Goal: Information Seeking & Learning: Learn about a topic

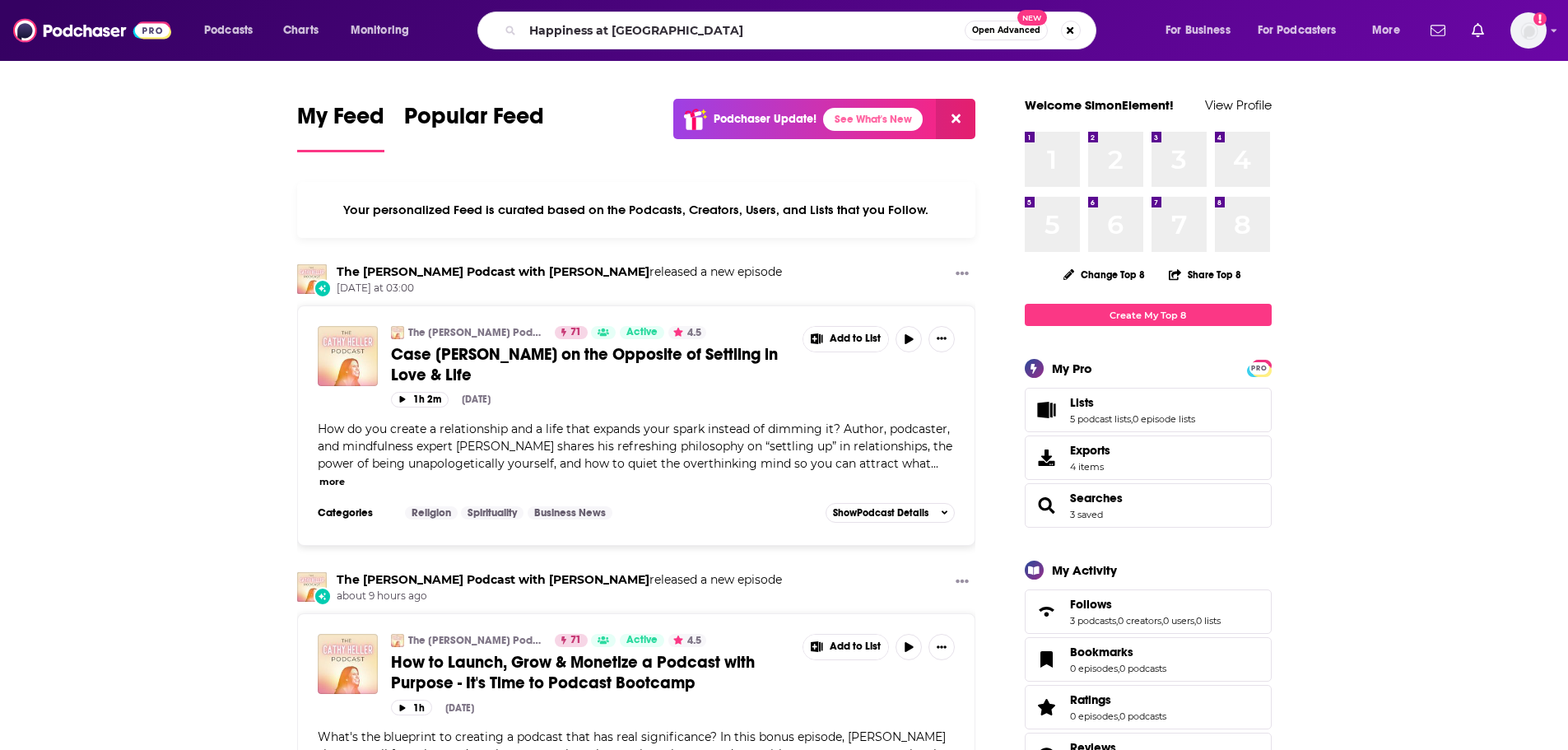
type input "Happiness at [GEOGRAPHIC_DATA]"
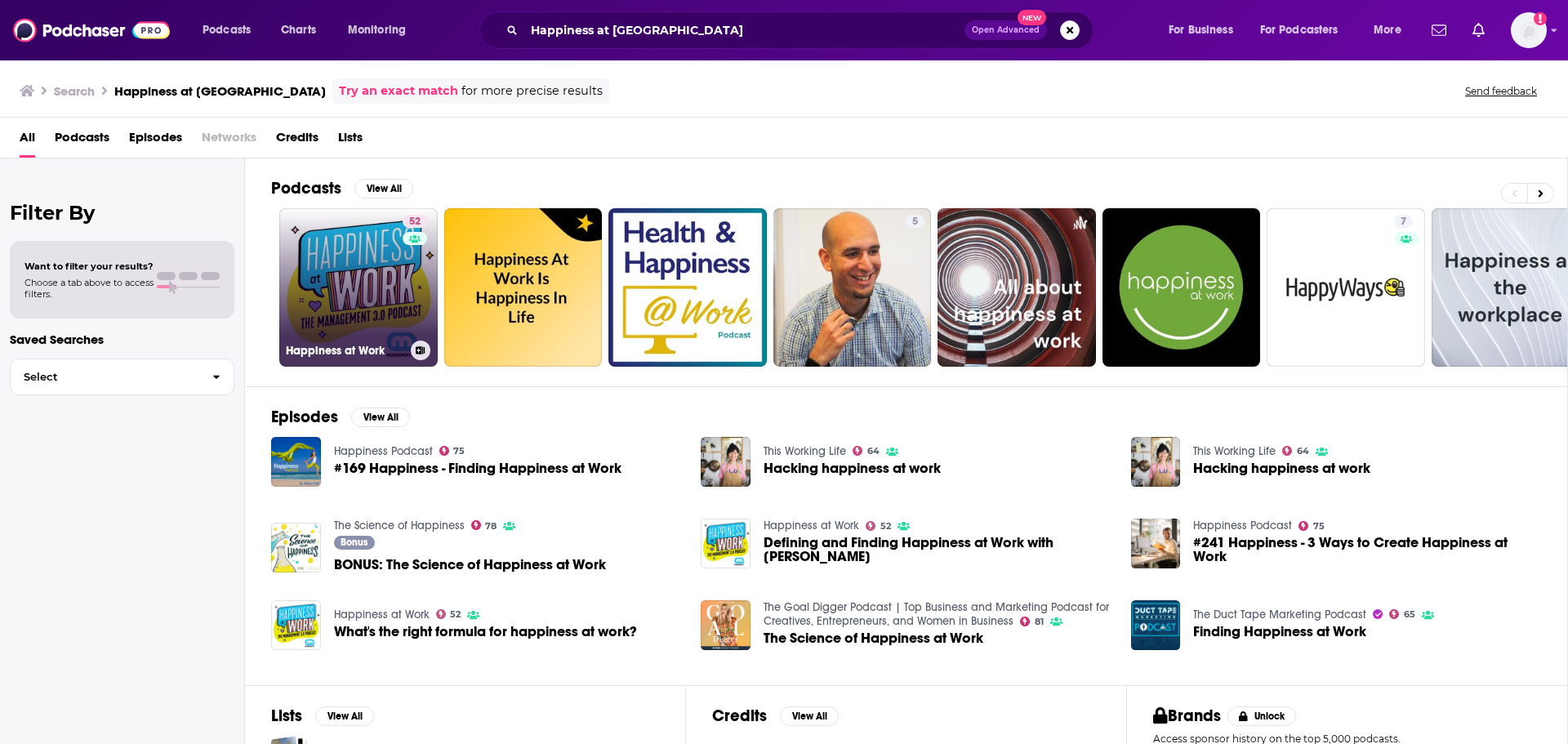
click at [339, 293] on link "52 Happiness at Work" at bounding box center [358, 288] width 158 height 158
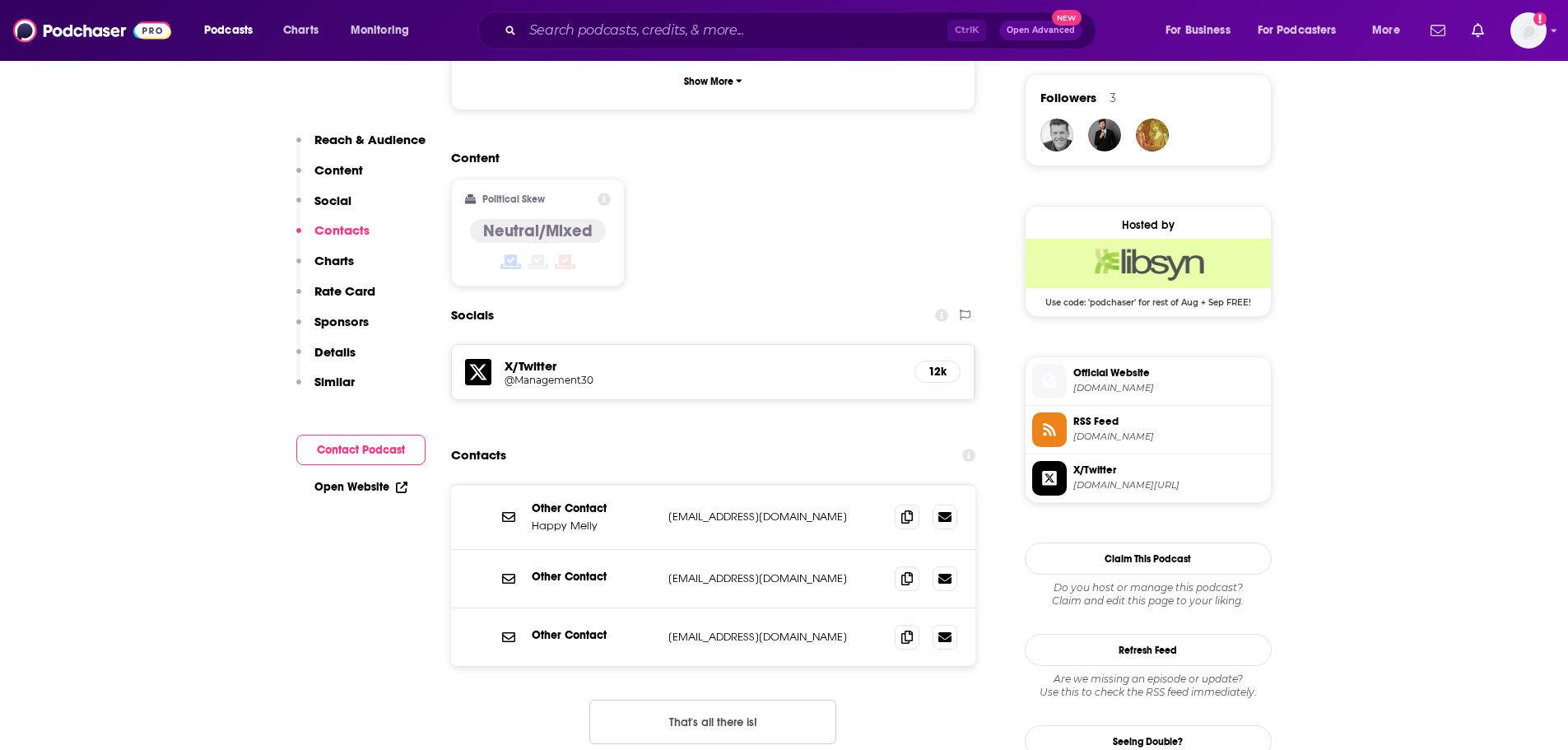
scroll to position [1317, 0]
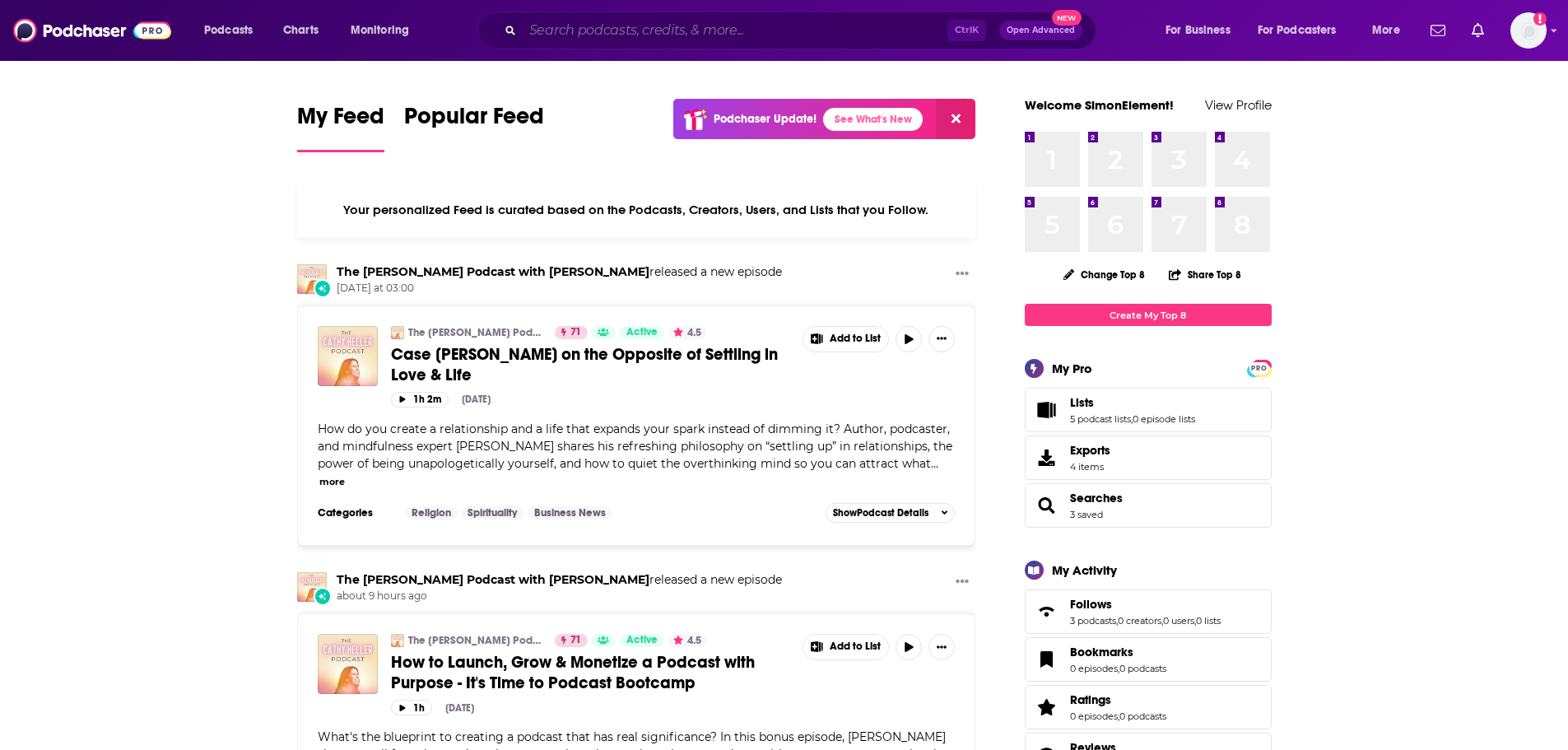
click at [576, 18] on input "Search podcasts, credits, & more..." at bounding box center [735, 30] width 425 height 26
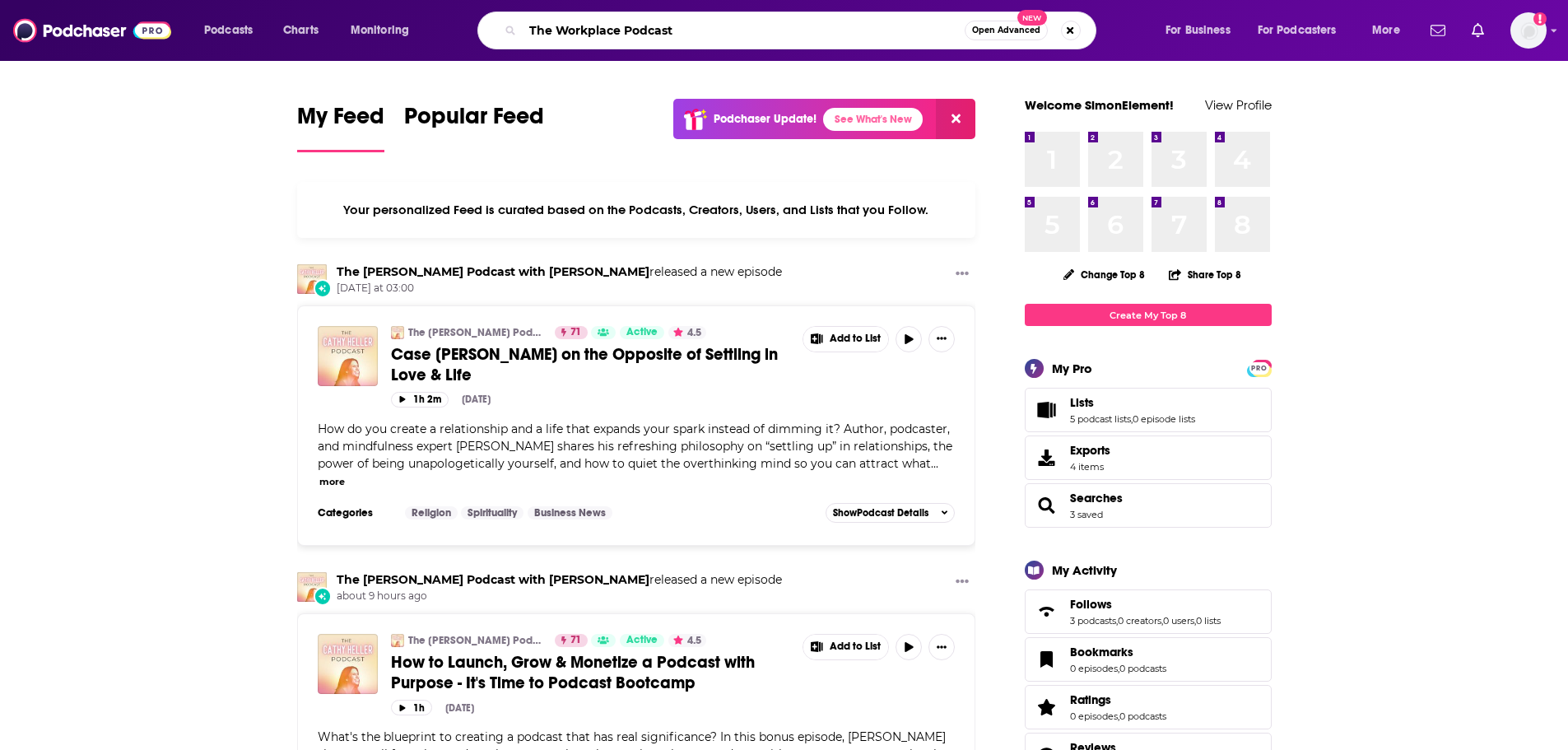
type input "The Workplace Podcast"
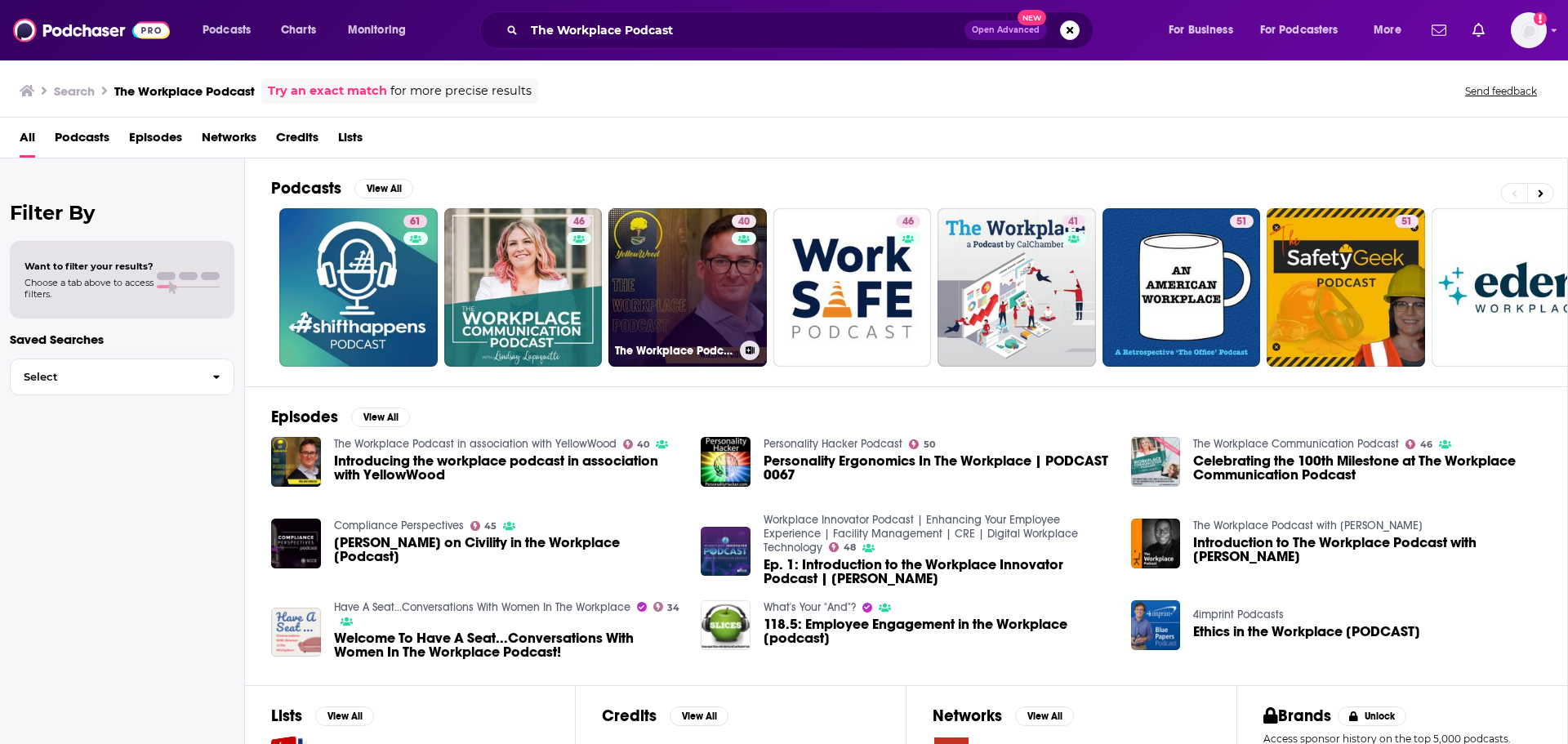
click at [617, 298] on link "40 The Workplace Podcast in association with YellowWood" at bounding box center [688, 288] width 158 height 158
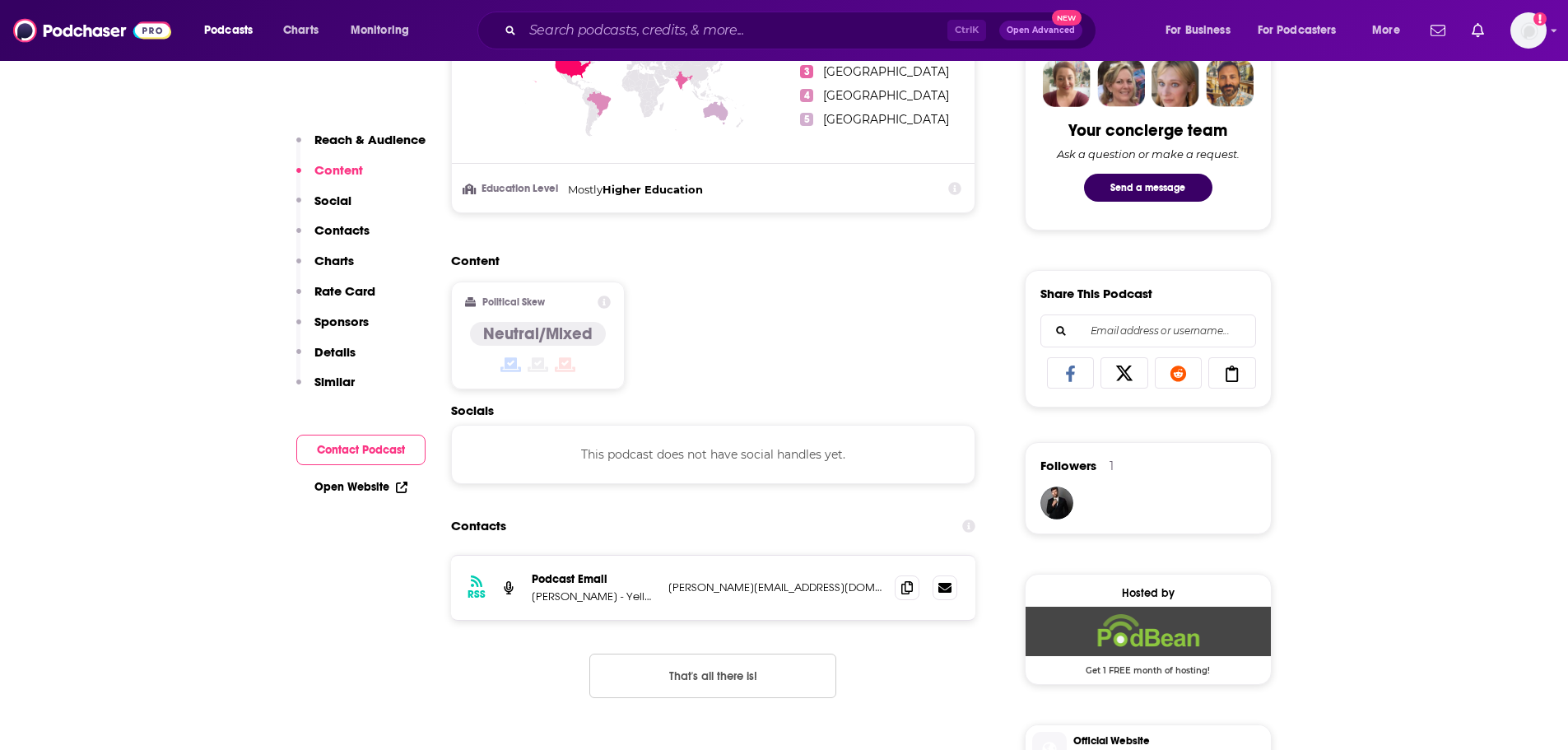
scroll to position [165, 0]
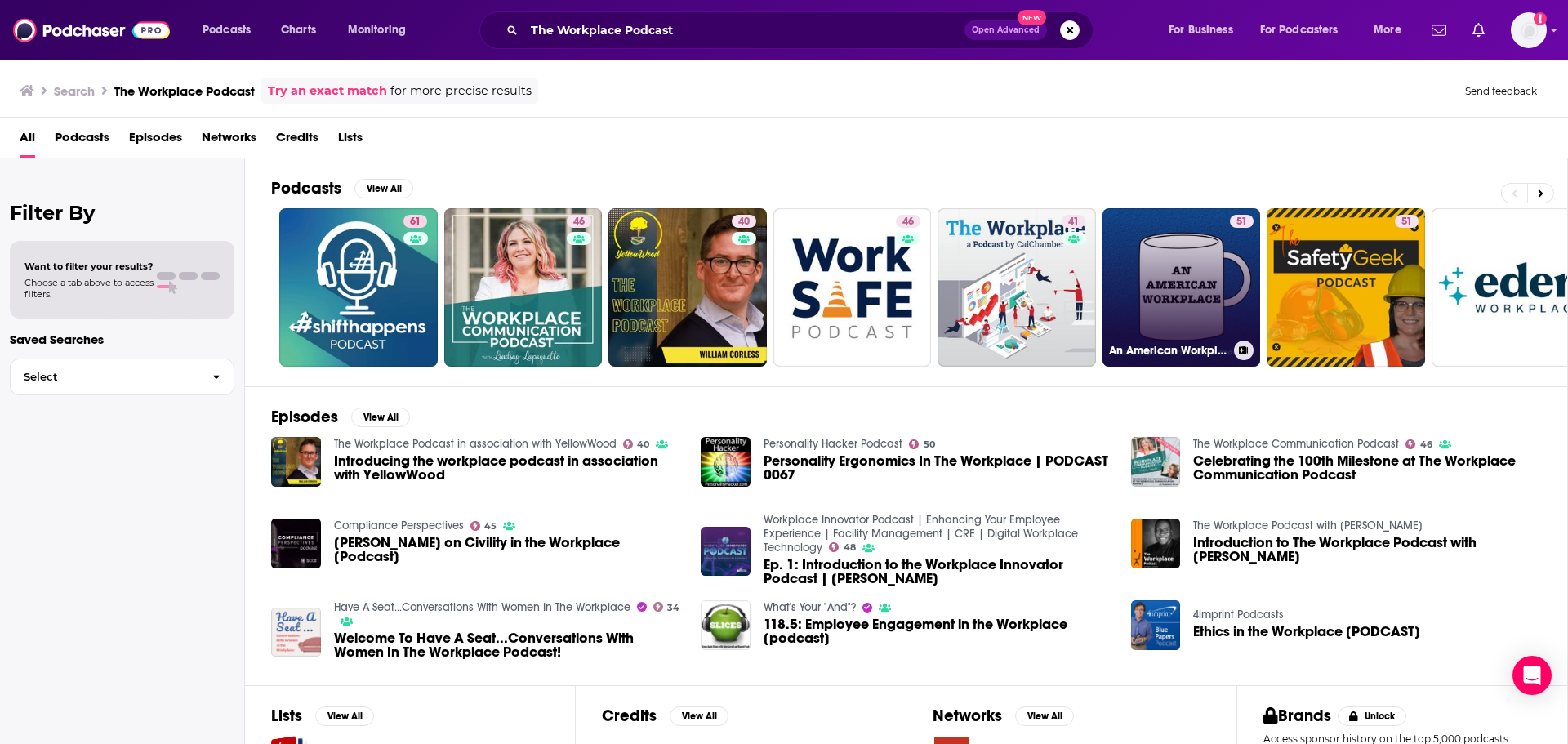
click at [1200, 300] on link "51 An American Workplace | A 'The Office' Podcast" at bounding box center [1182, 288] width 158 height 158
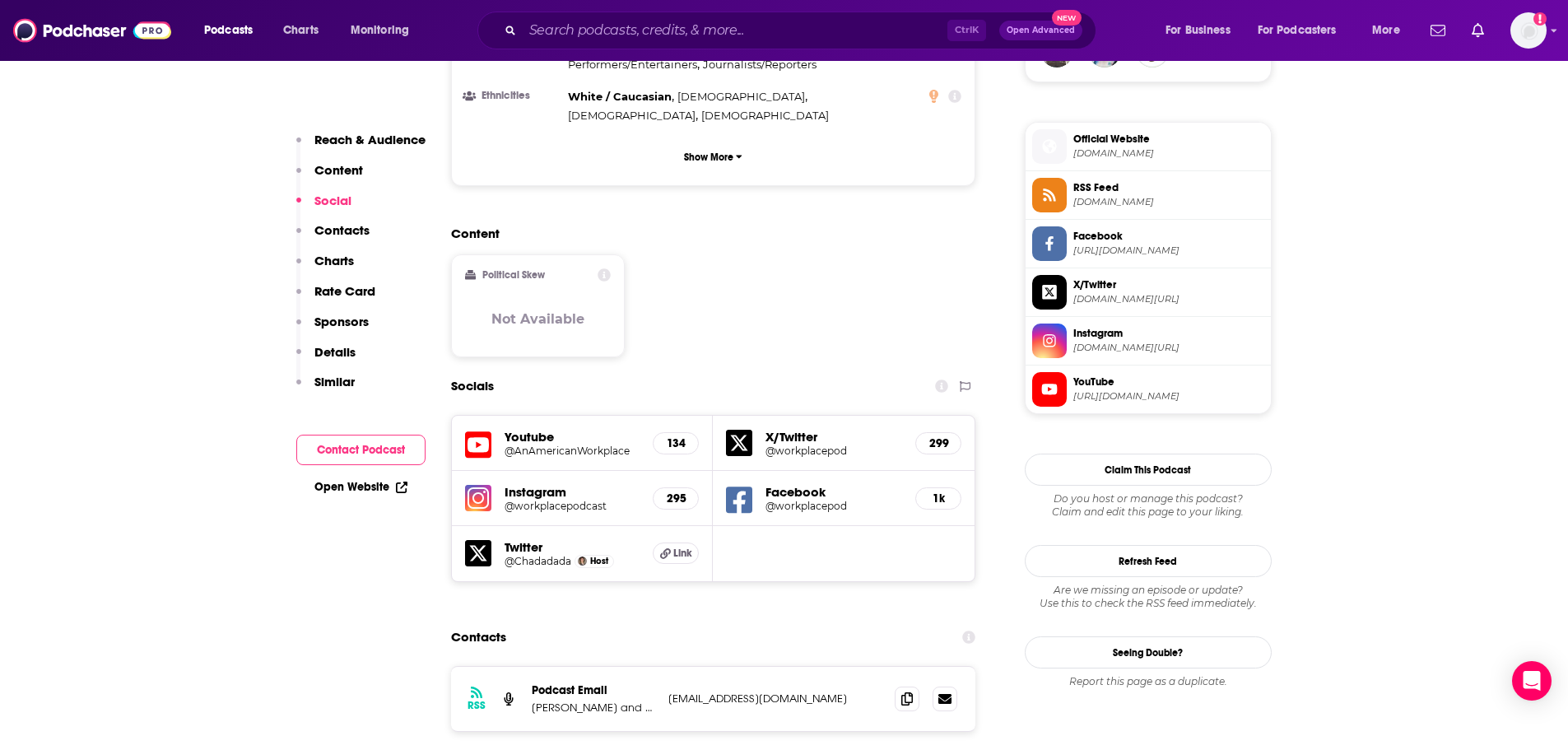
scroll to position [1152, 0]
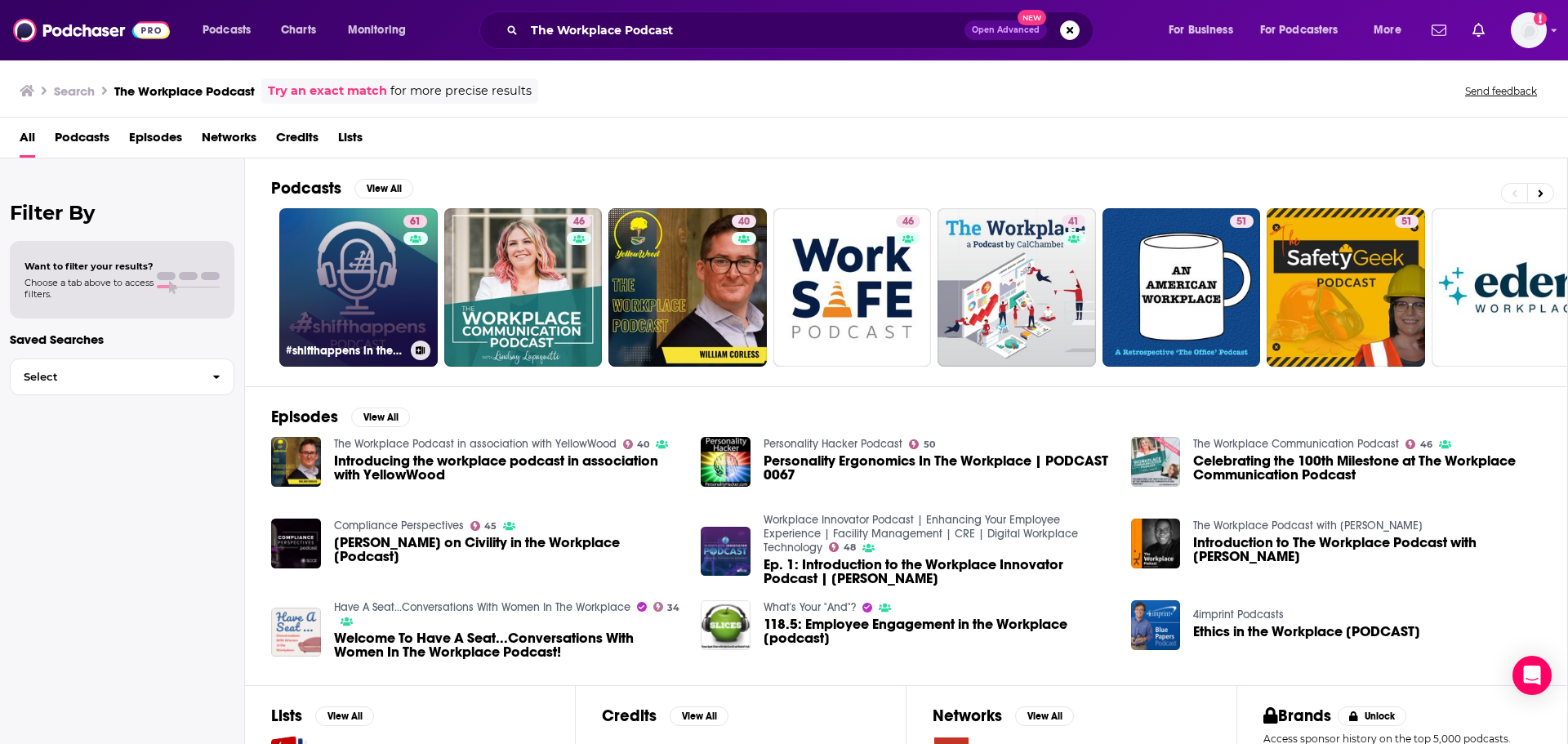
click at [343, 286] on link "61 #shifthappens in the Digital Workplace Podcast" at bounding box center [358, 288] width 158 height 158
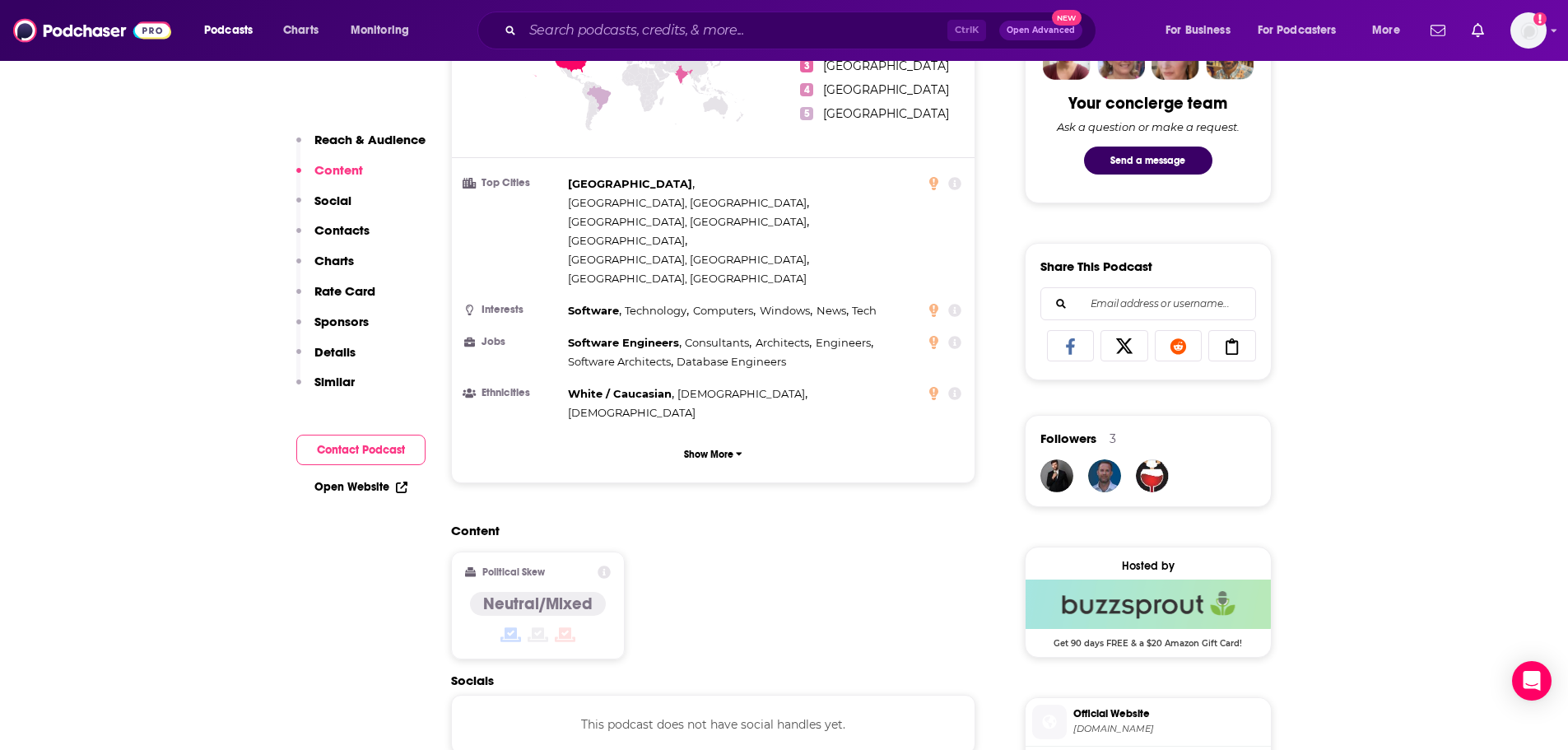
scroll to position [823, 0]
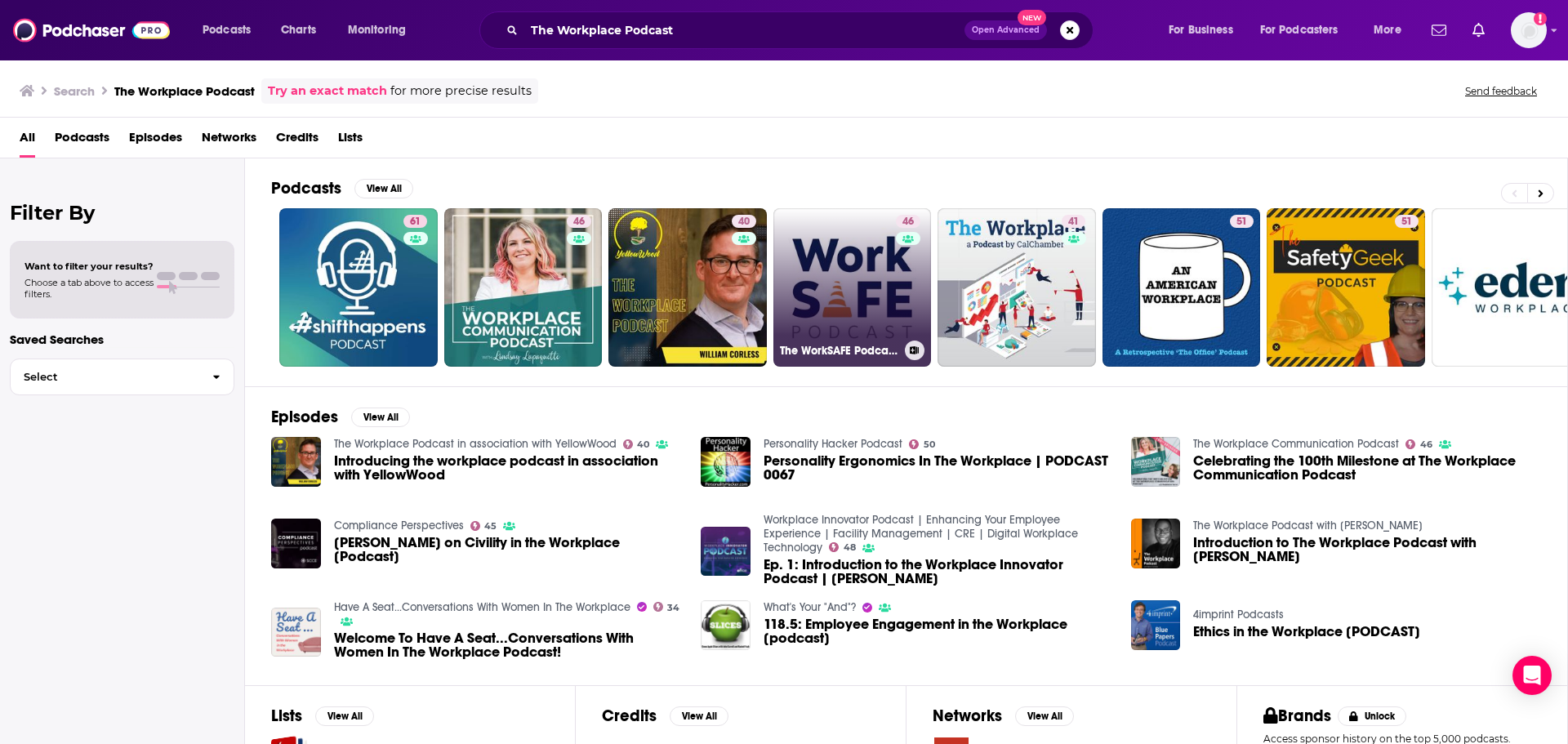
click at [851, 286] on link "46 The WorkSAFE Podcast | Workplace Safety Strategies" at bounding box center [852, 288] width 158 height 158
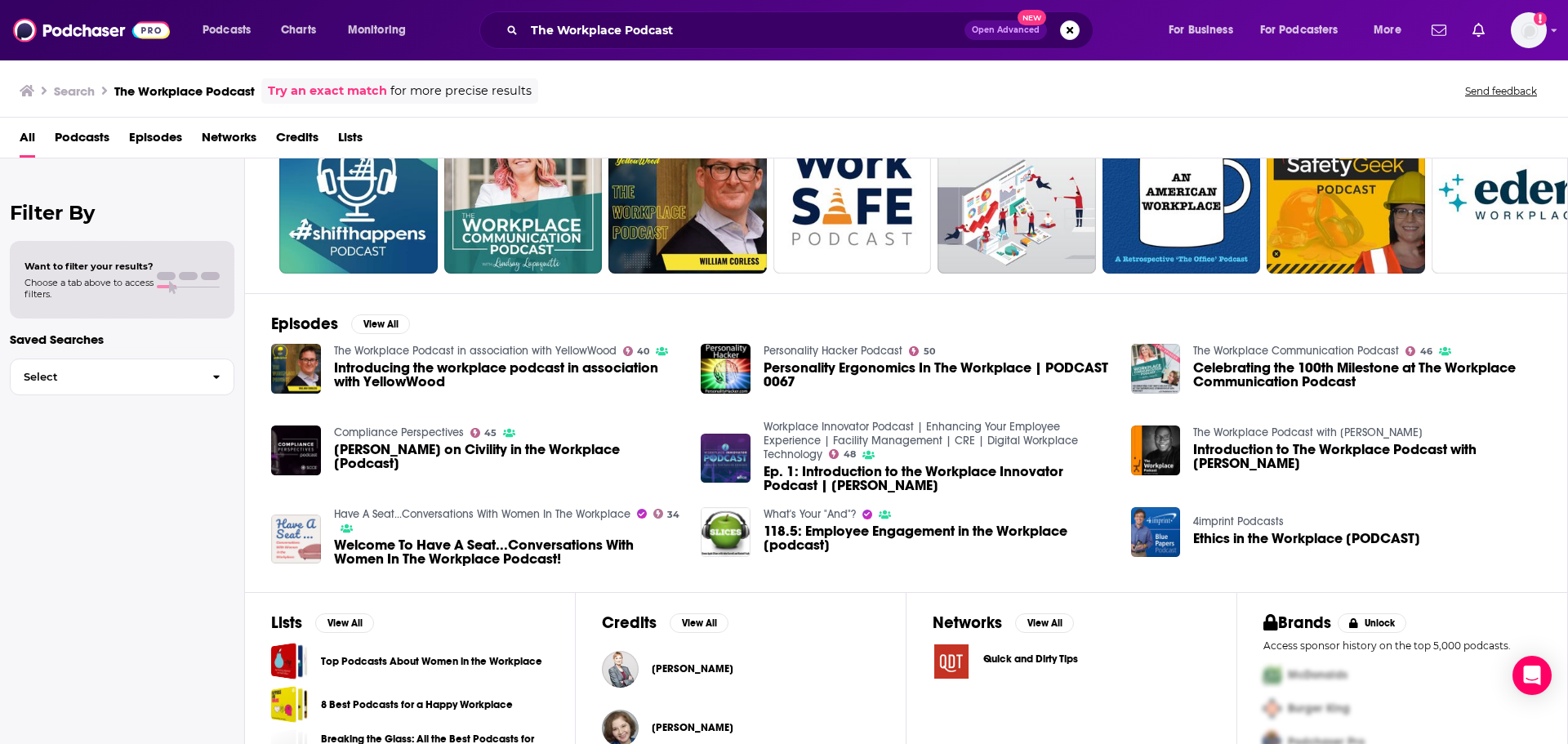
scroll to position [179, 0]
